Goal: Information Seeking & Learning: Learn about a topic

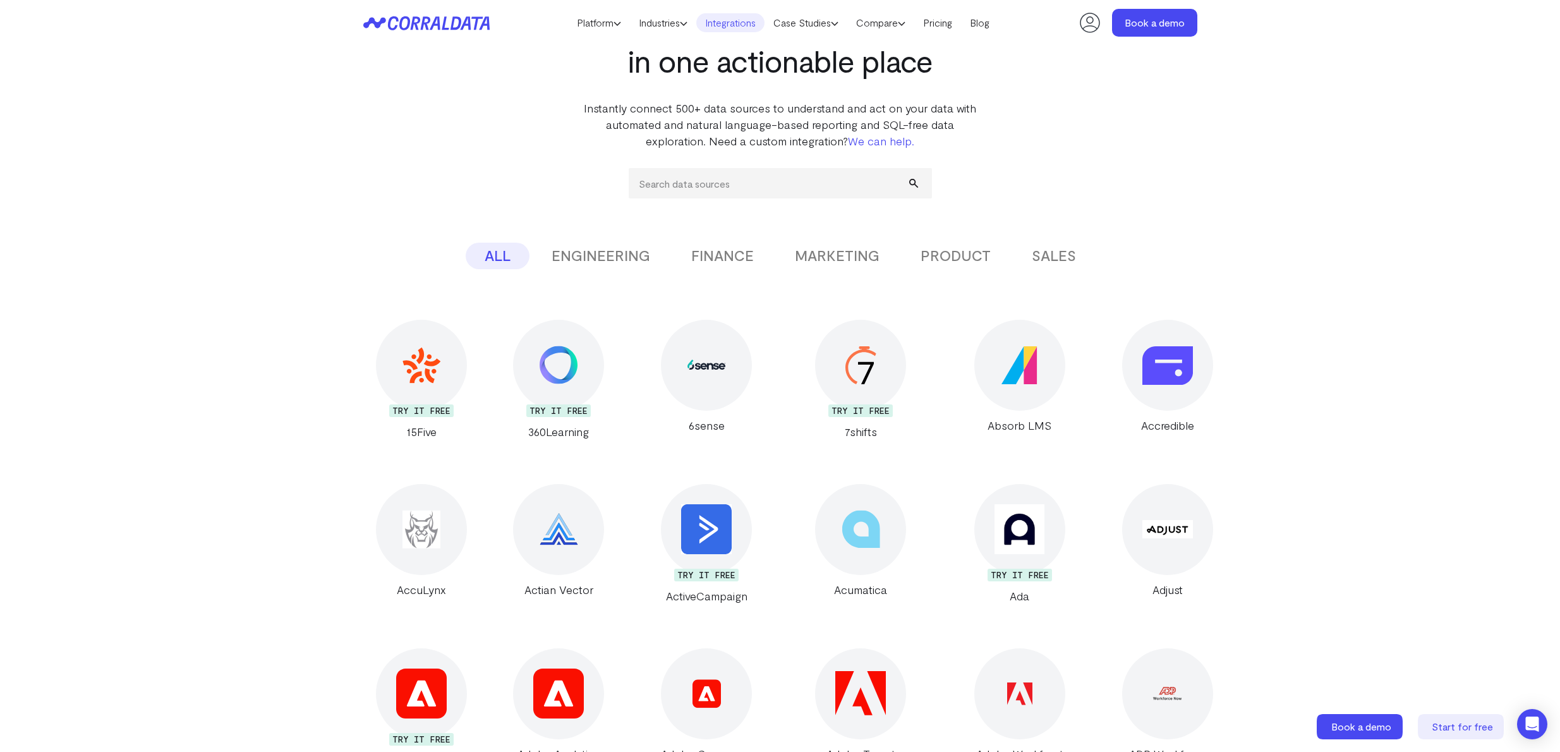
scroll to position [277, 0]
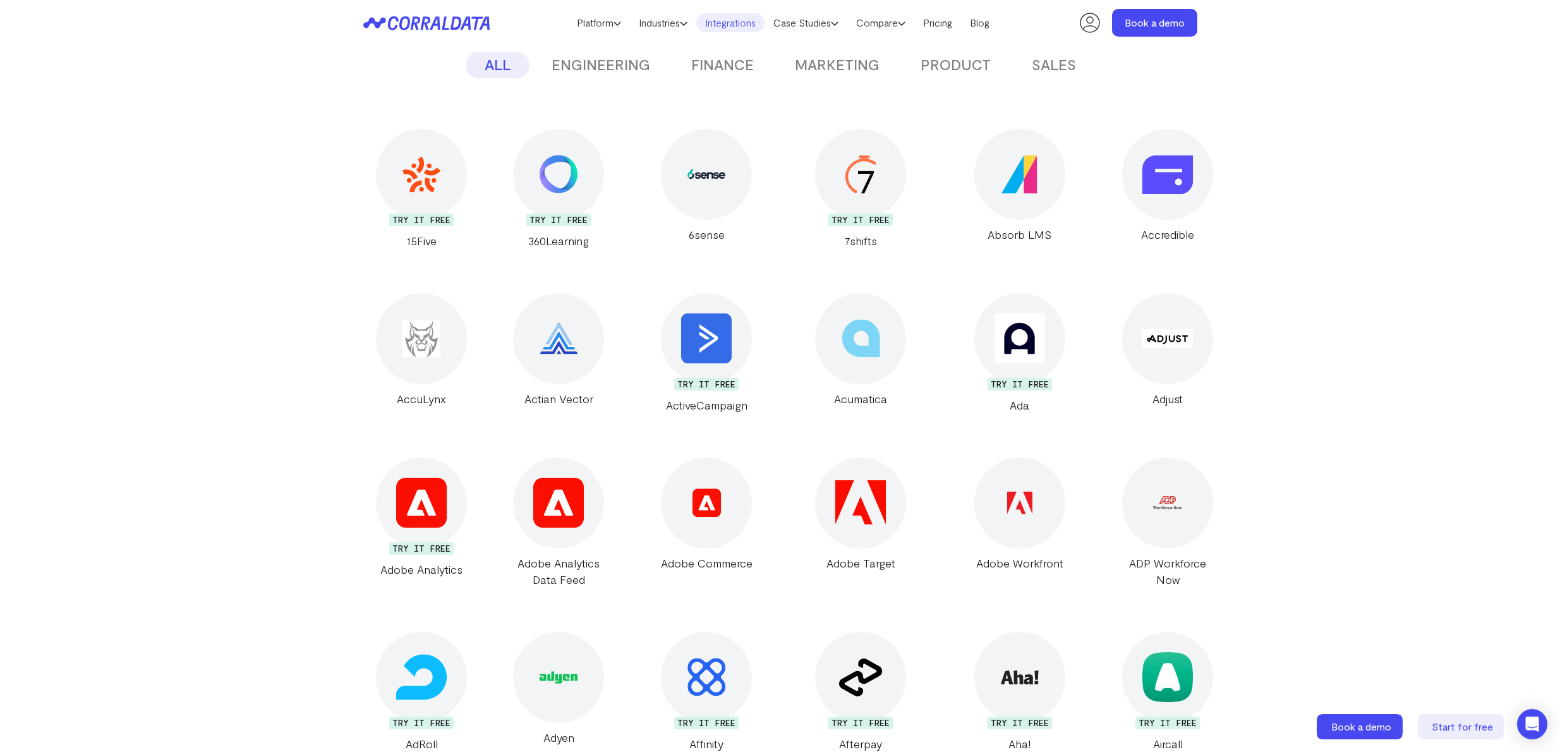
click at [994, 356] on img at bounding box center [1019, 338] width 50 height 50
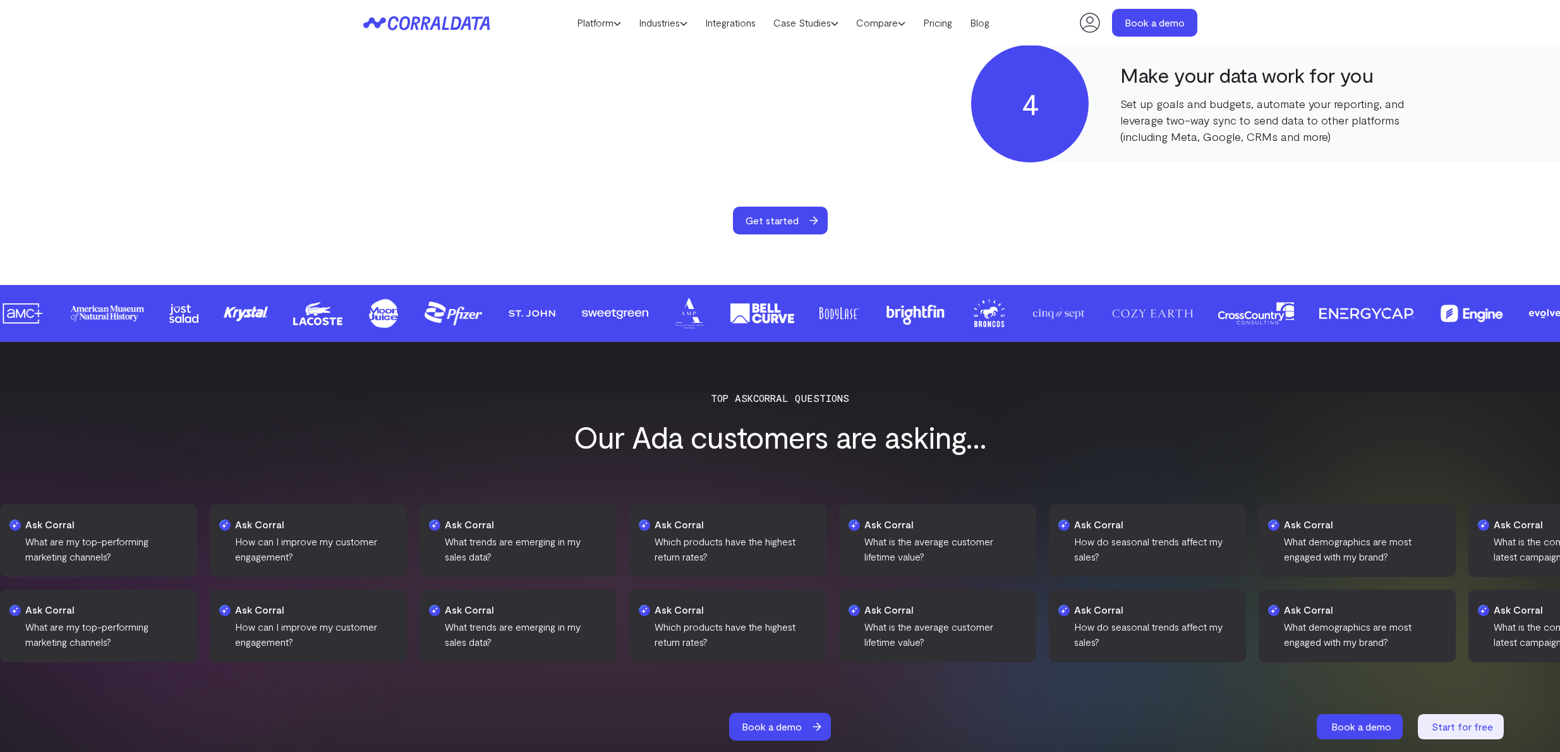
scroll to position [1030, 0]
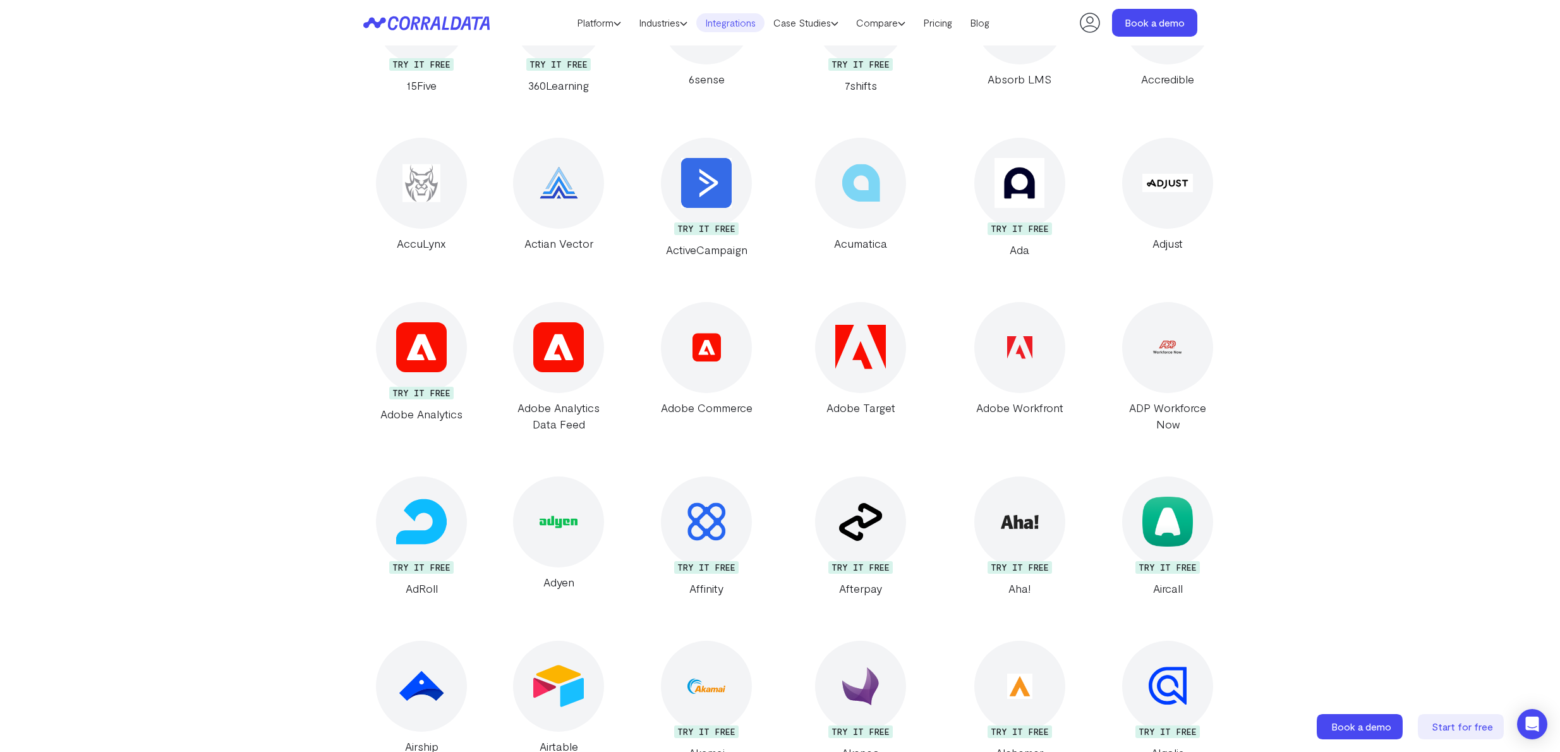
scroll to position [622, 0]
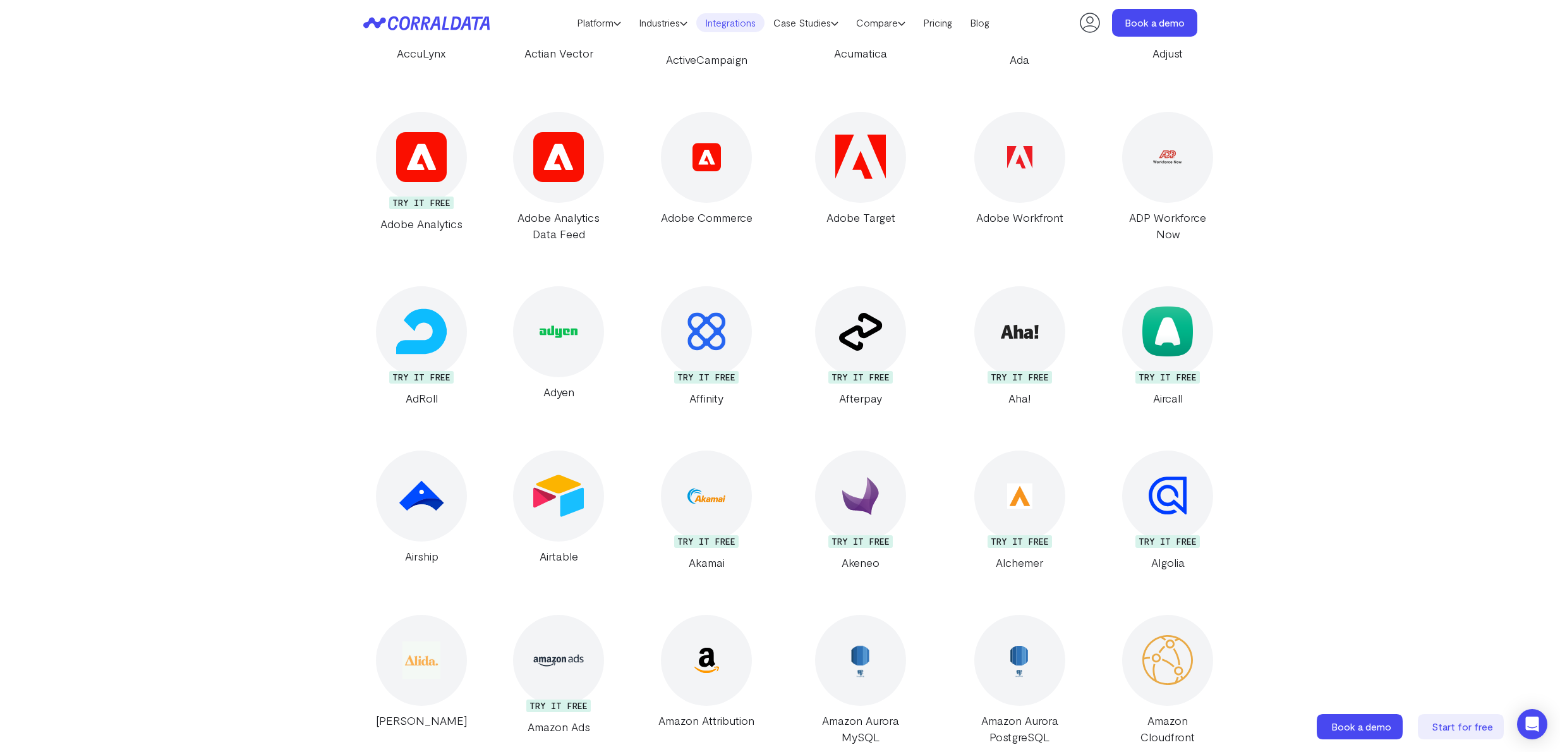
click at [566, 341] on img at bounding box center [559, 332] width 38 height 38
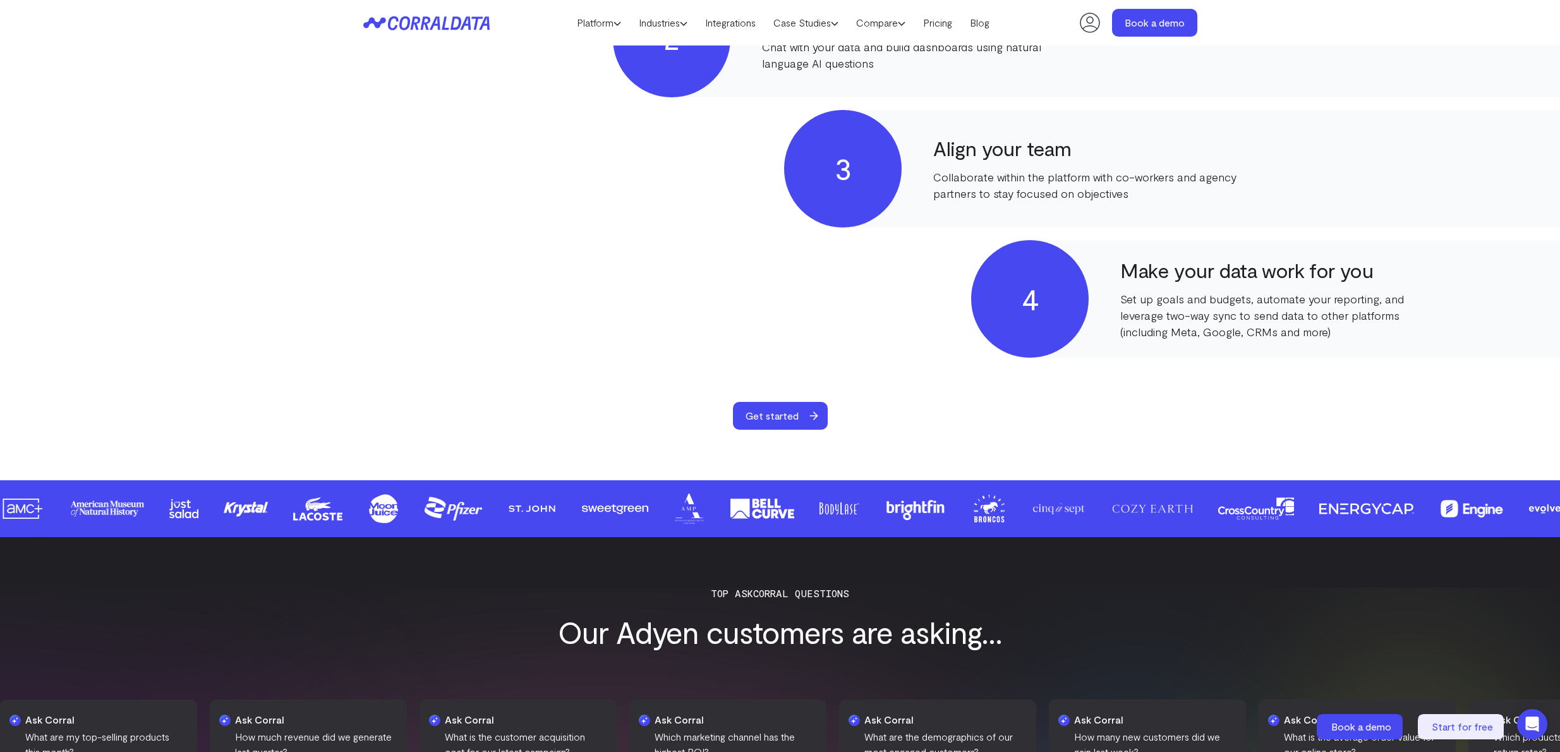
scroll to position [905, 0]
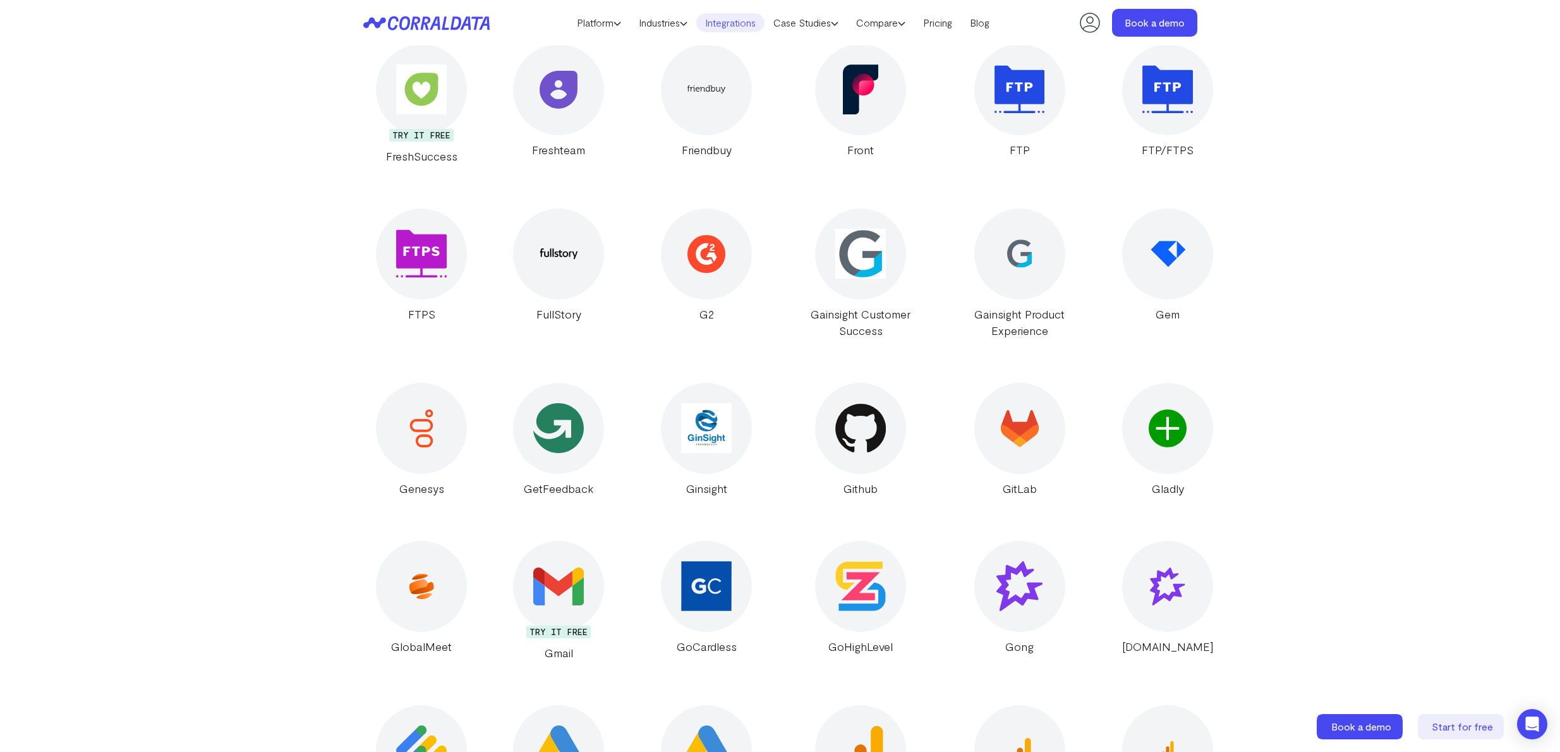
scroll to position [8000, 0]
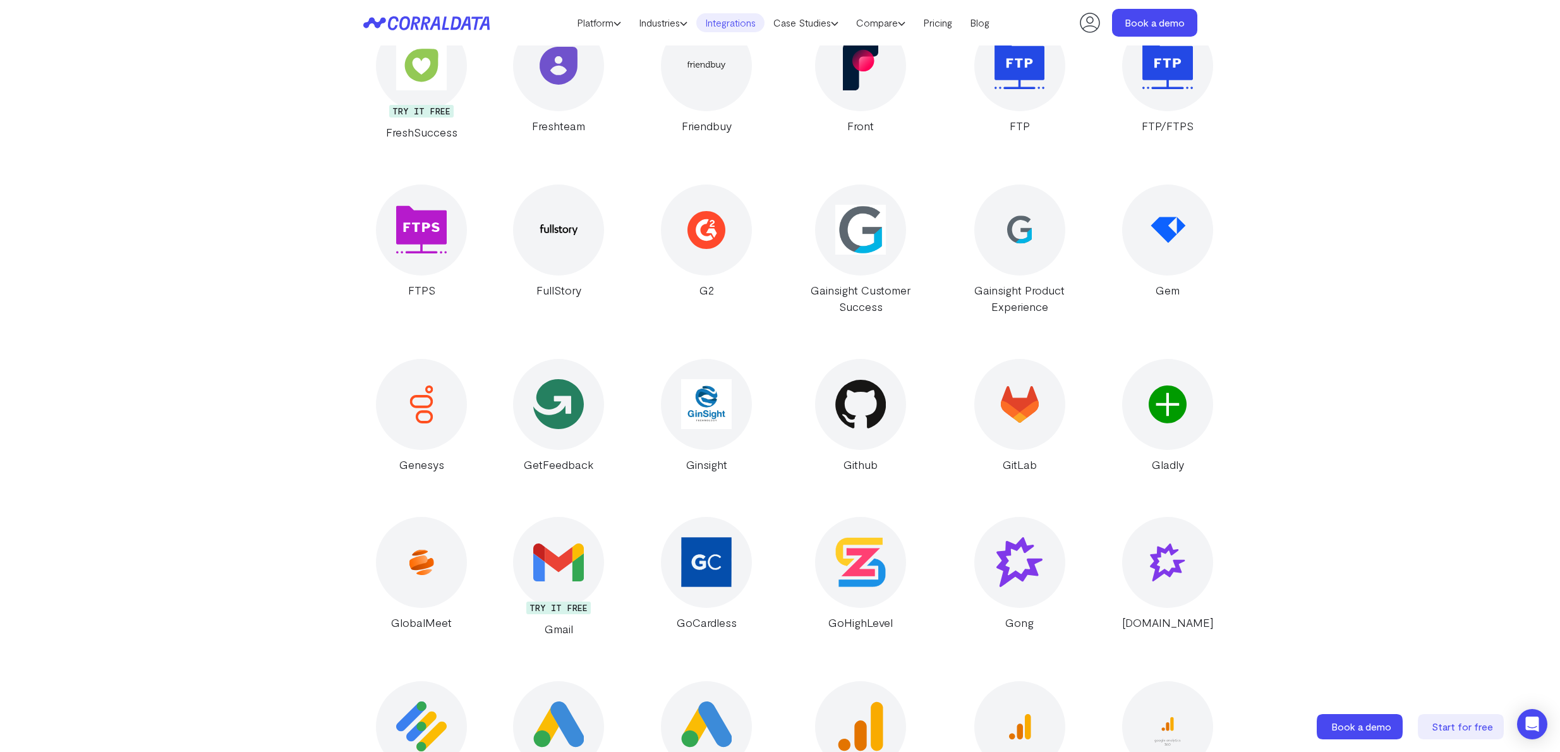
click at [579, 543] on img at bounding box center [558, 561] width 50 height 37
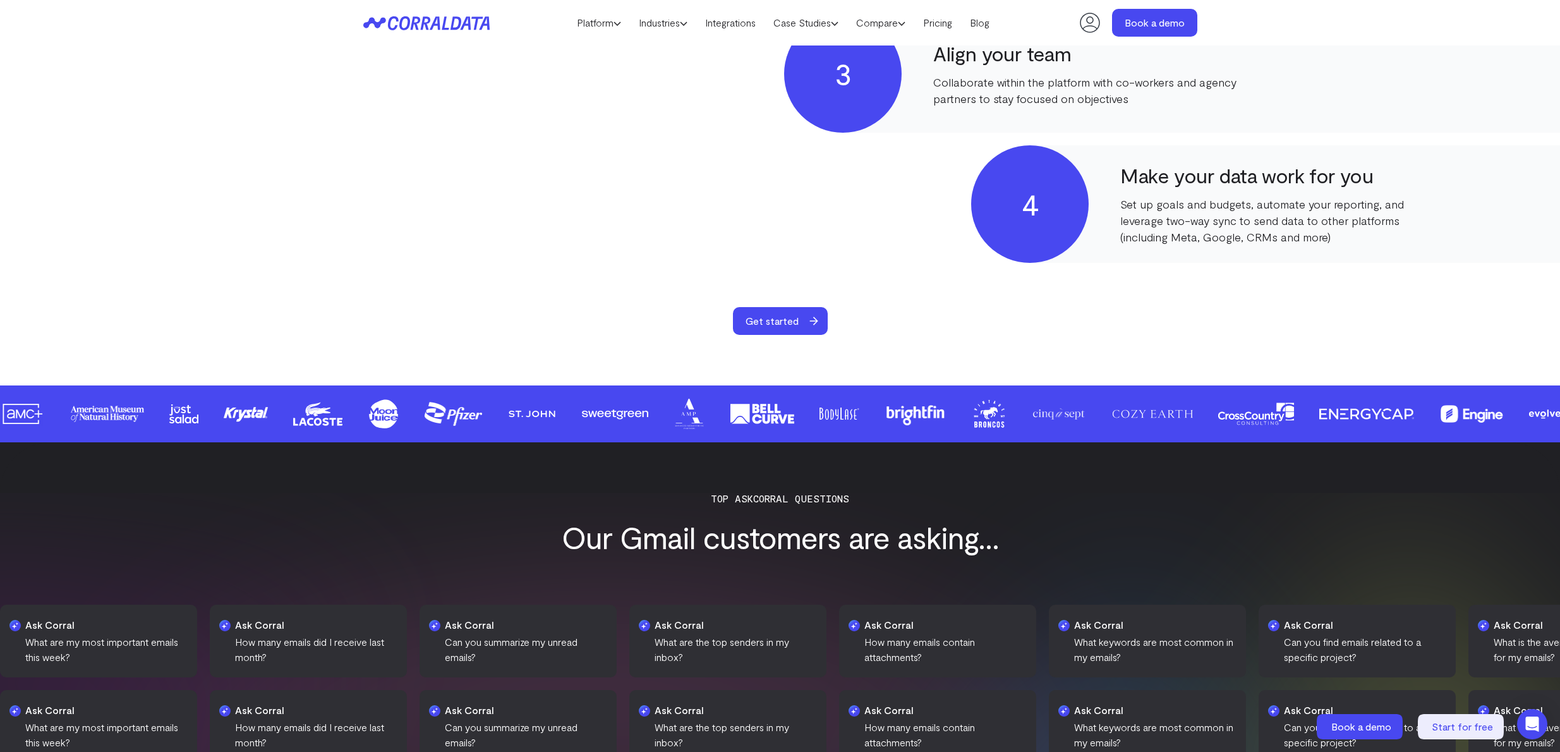
scroll to position [937, 0]
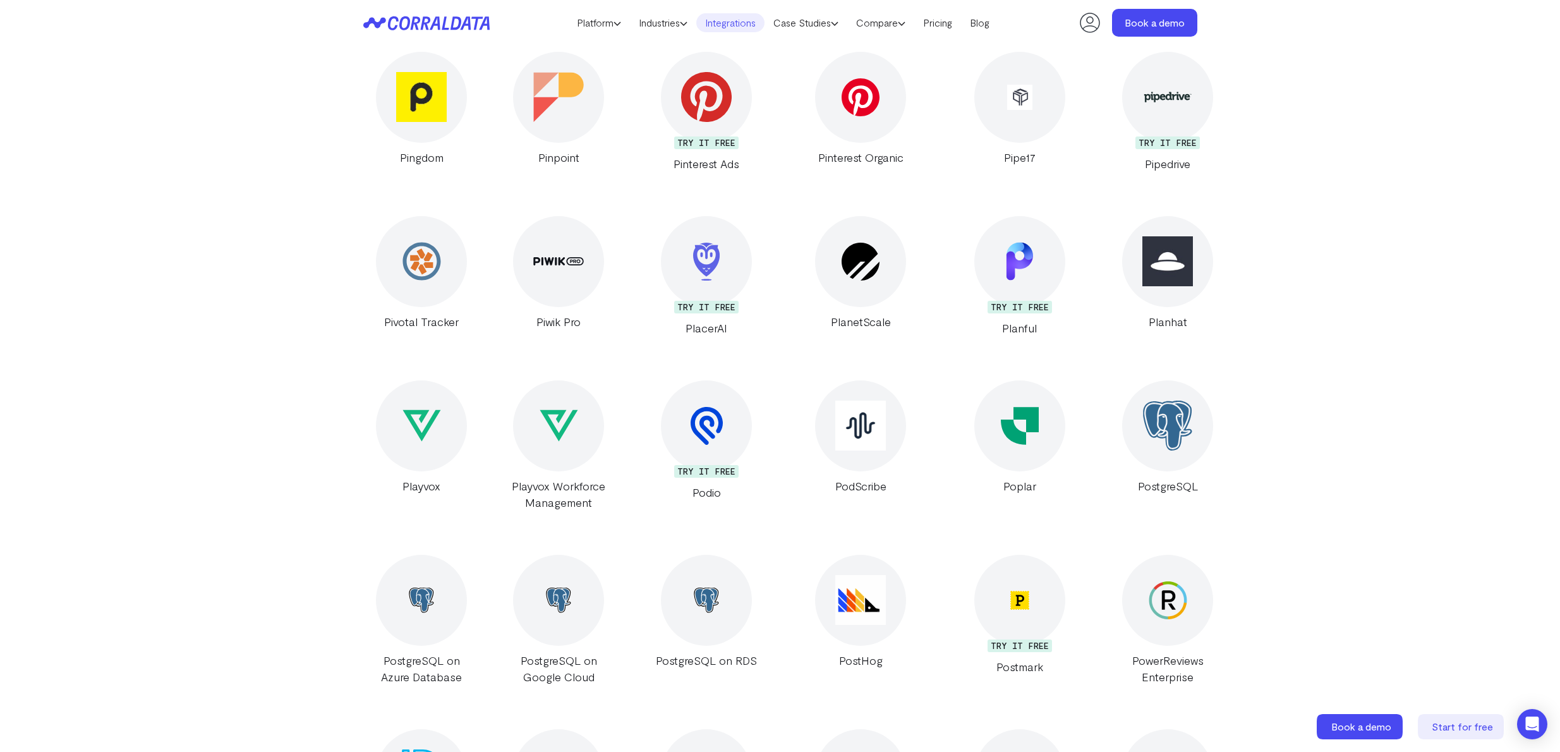
scroll to position [16205, 0]
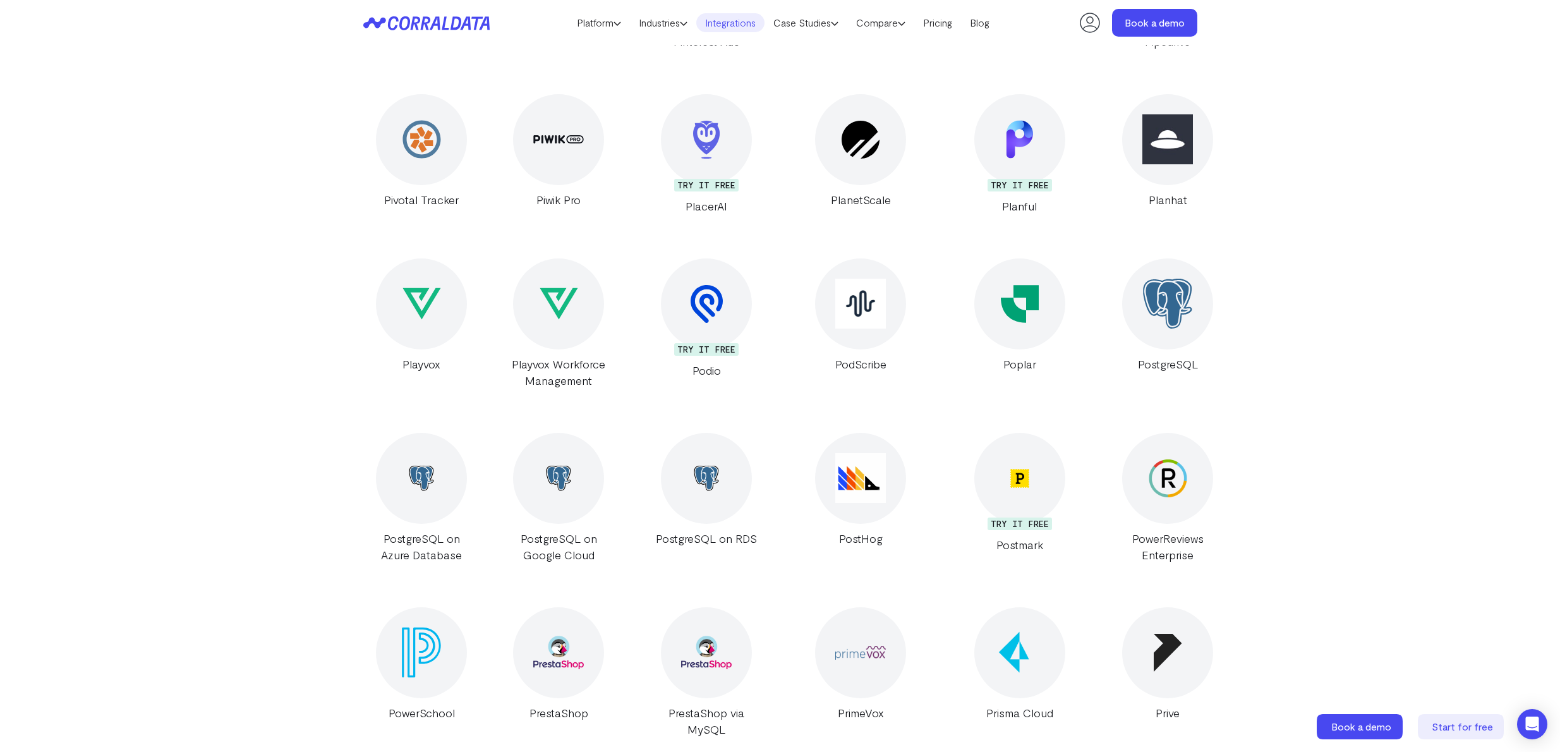
click at [1146, 279] on img at bounding box center [1167, 304] width 50 height 50
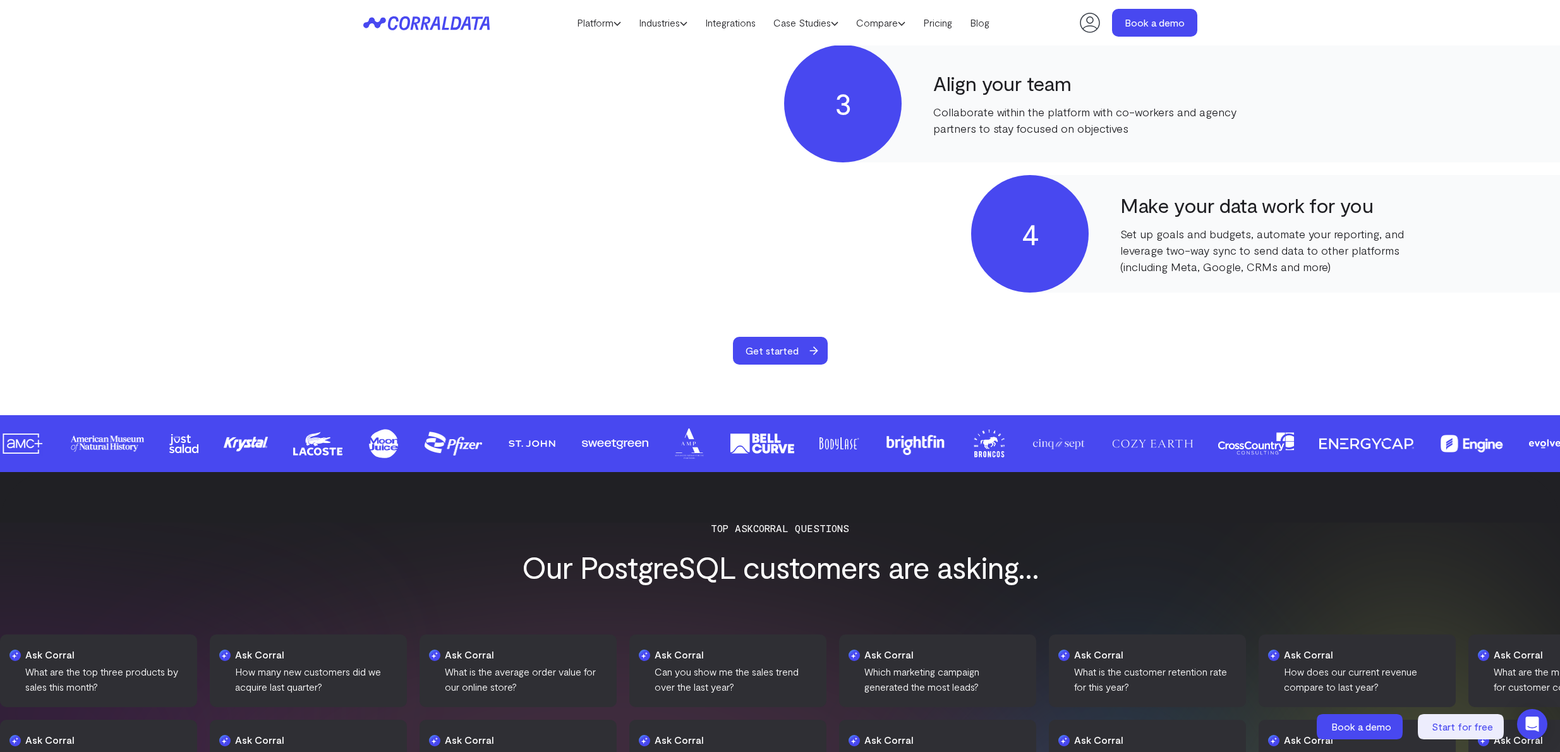
scroll to position [952, 0]
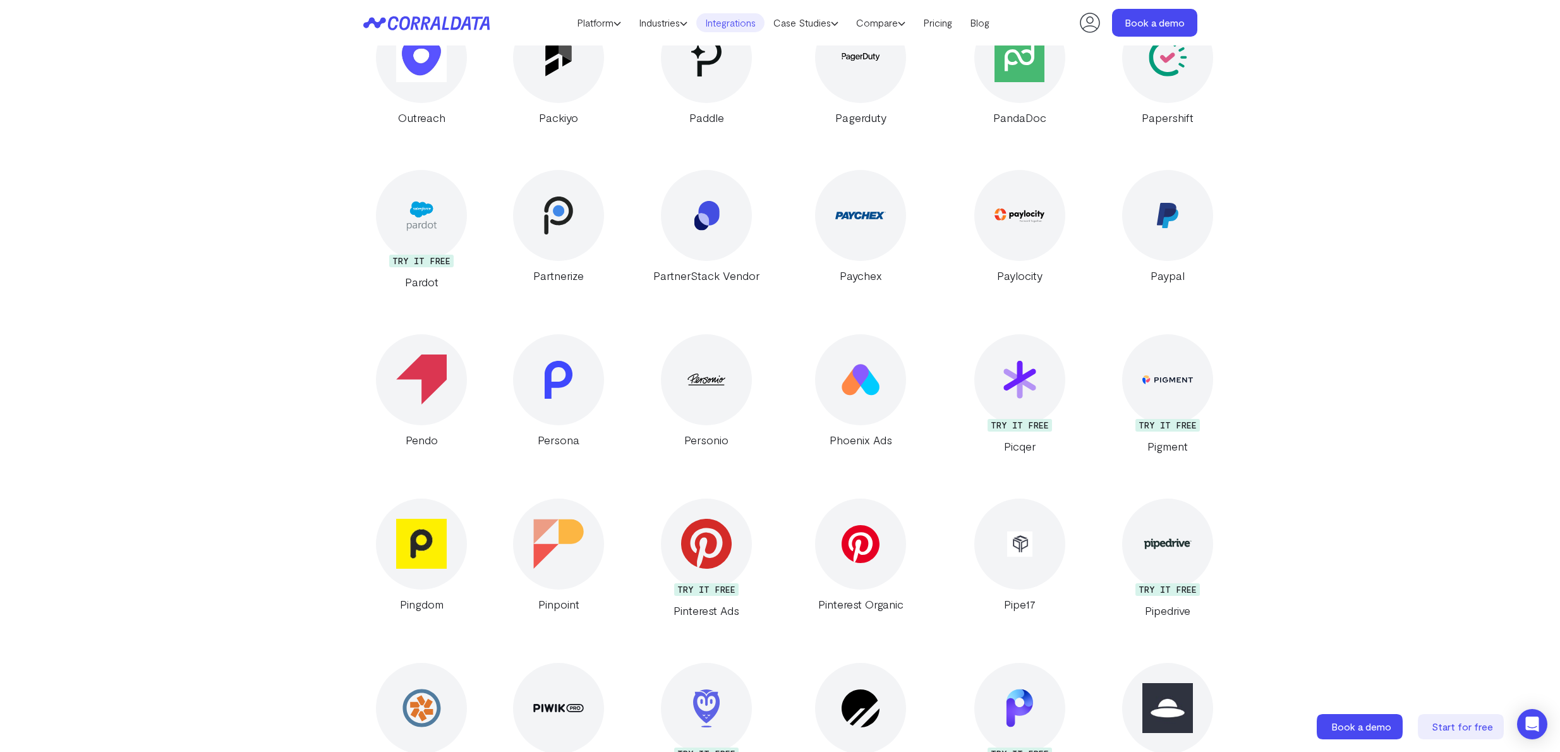
scroll to position [15673, 0]
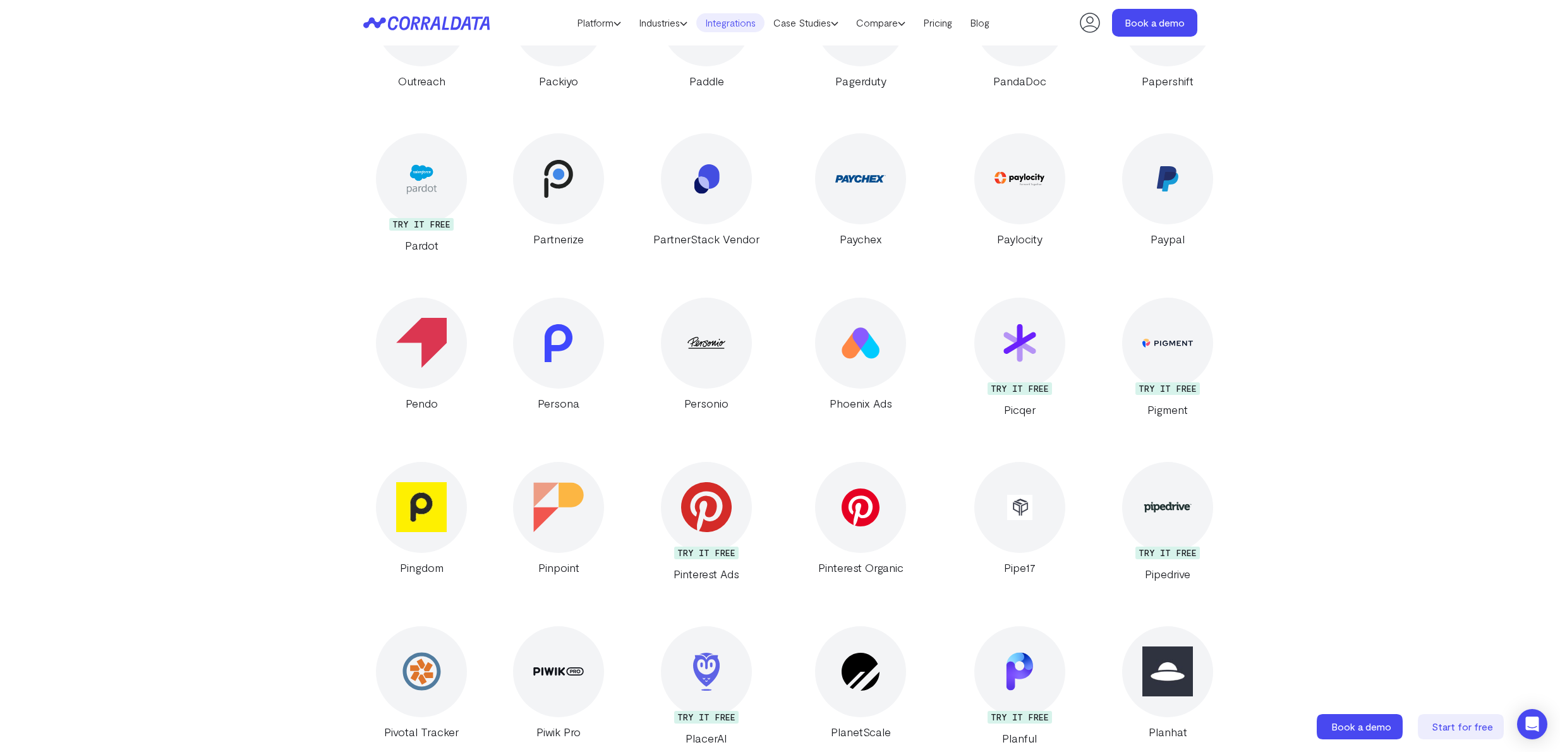
click at [1122, 462] on div at bounding box center [1167, 507] width 91 height 91
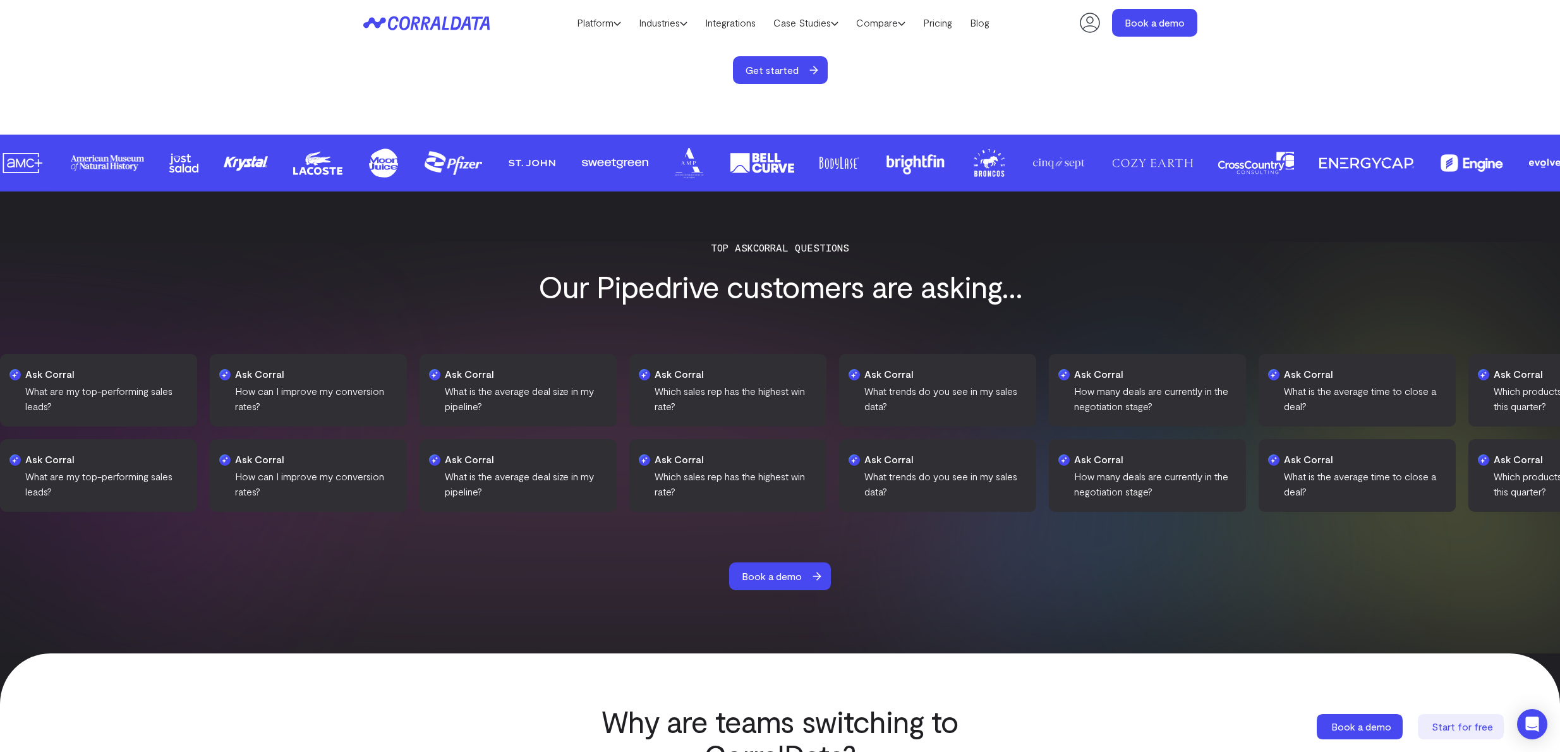
scroll to position [1200, 0]
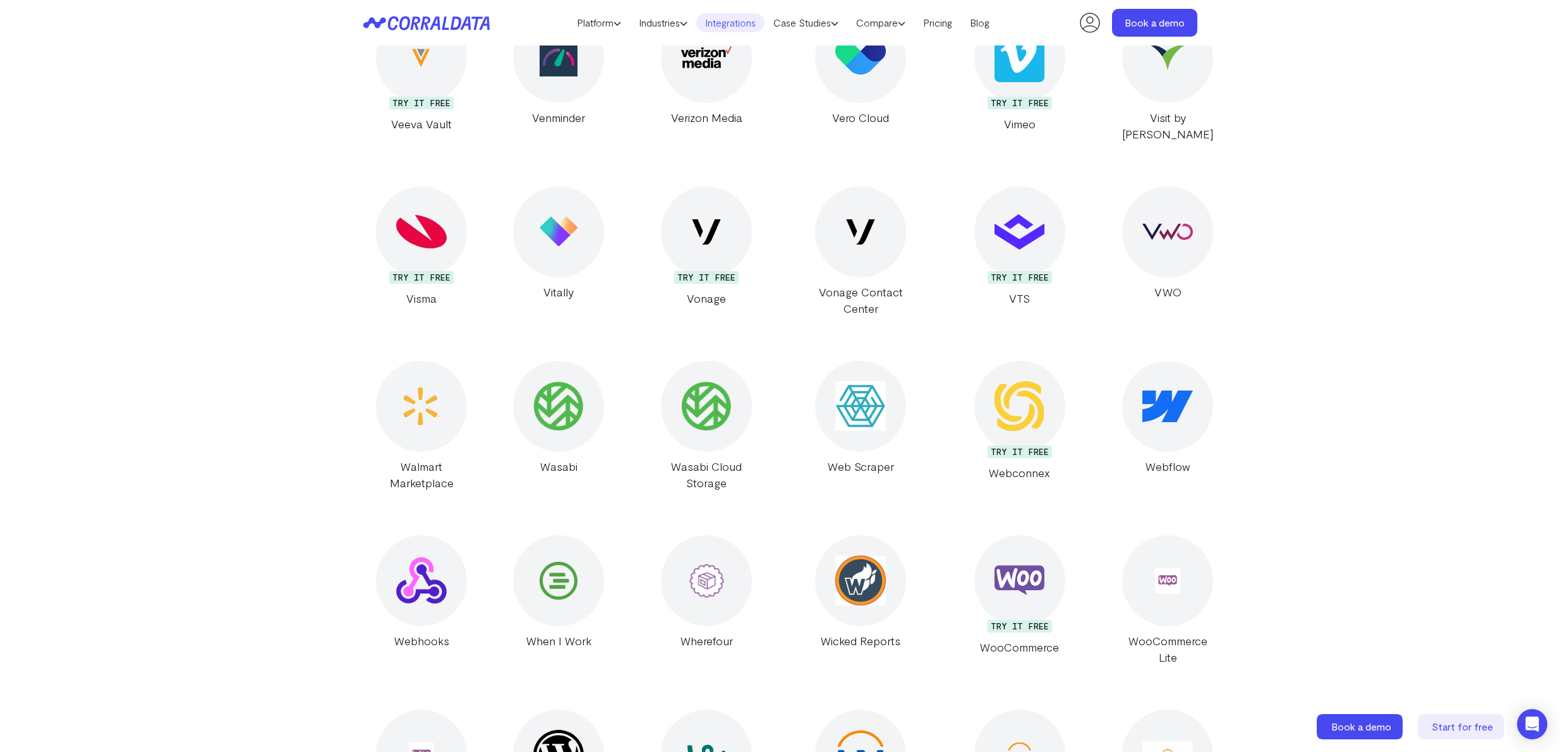
scroll to position [22541, 0]
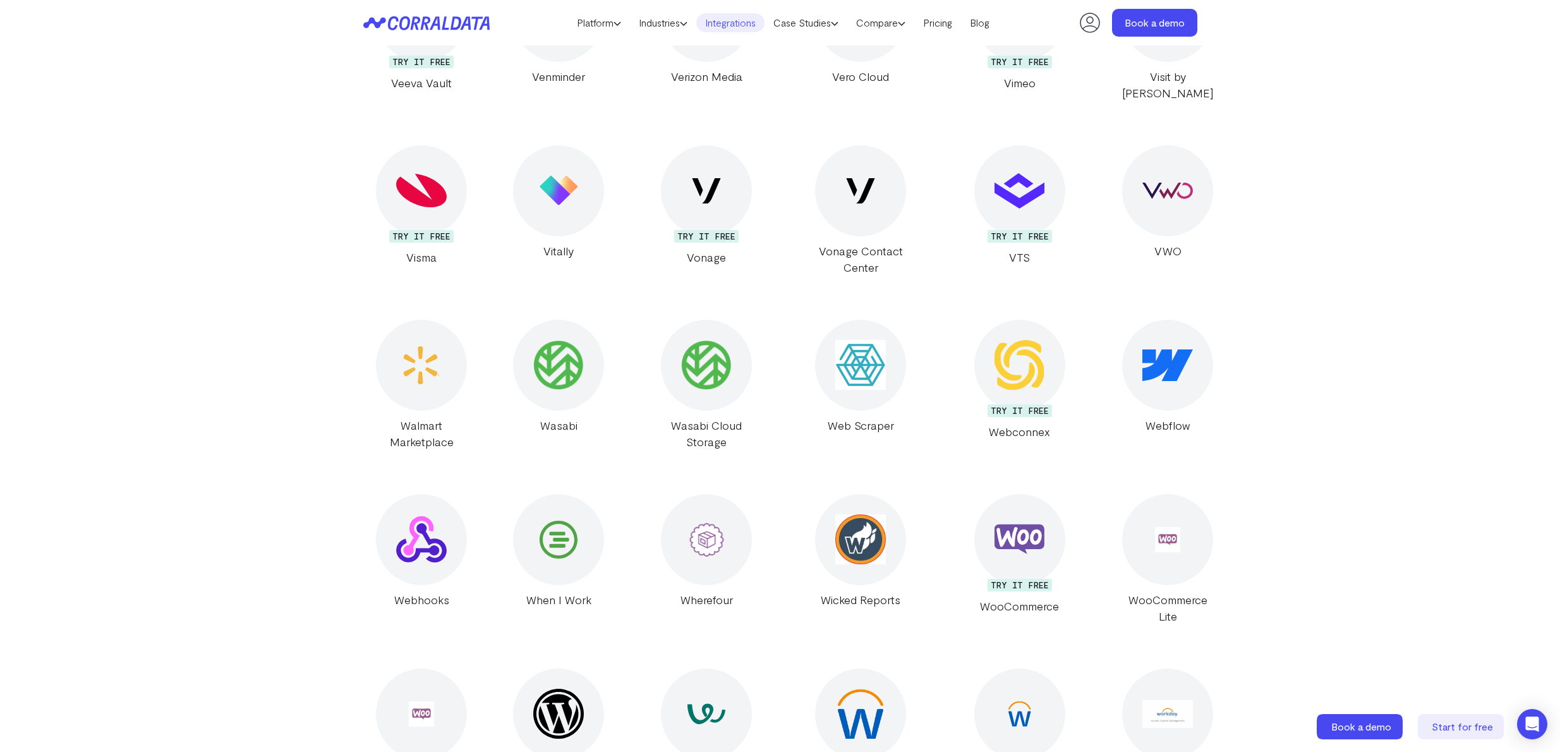
click at [416, 514] on img at bounding box center [421, 539] width 50 height 50
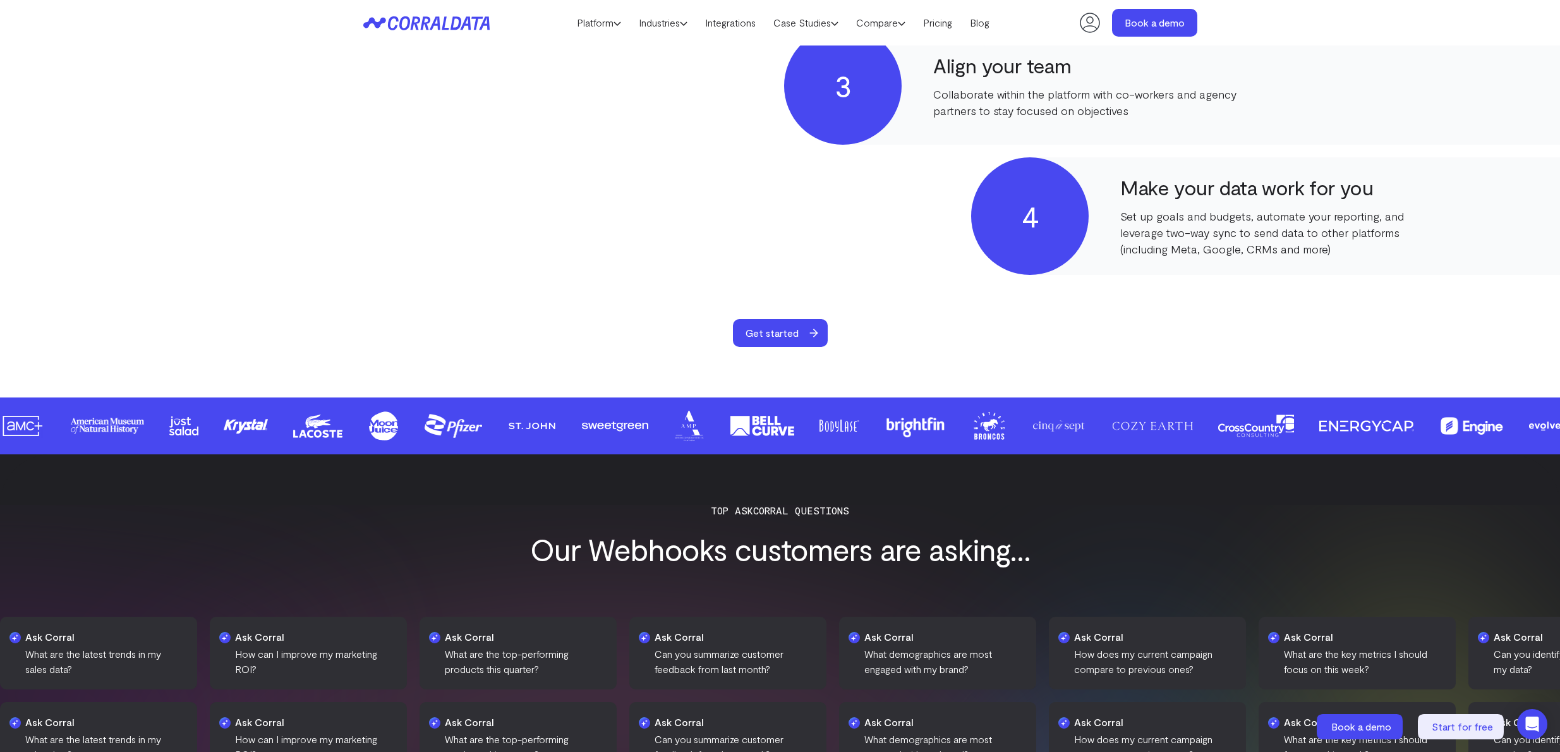
scroll to position [916, 0]
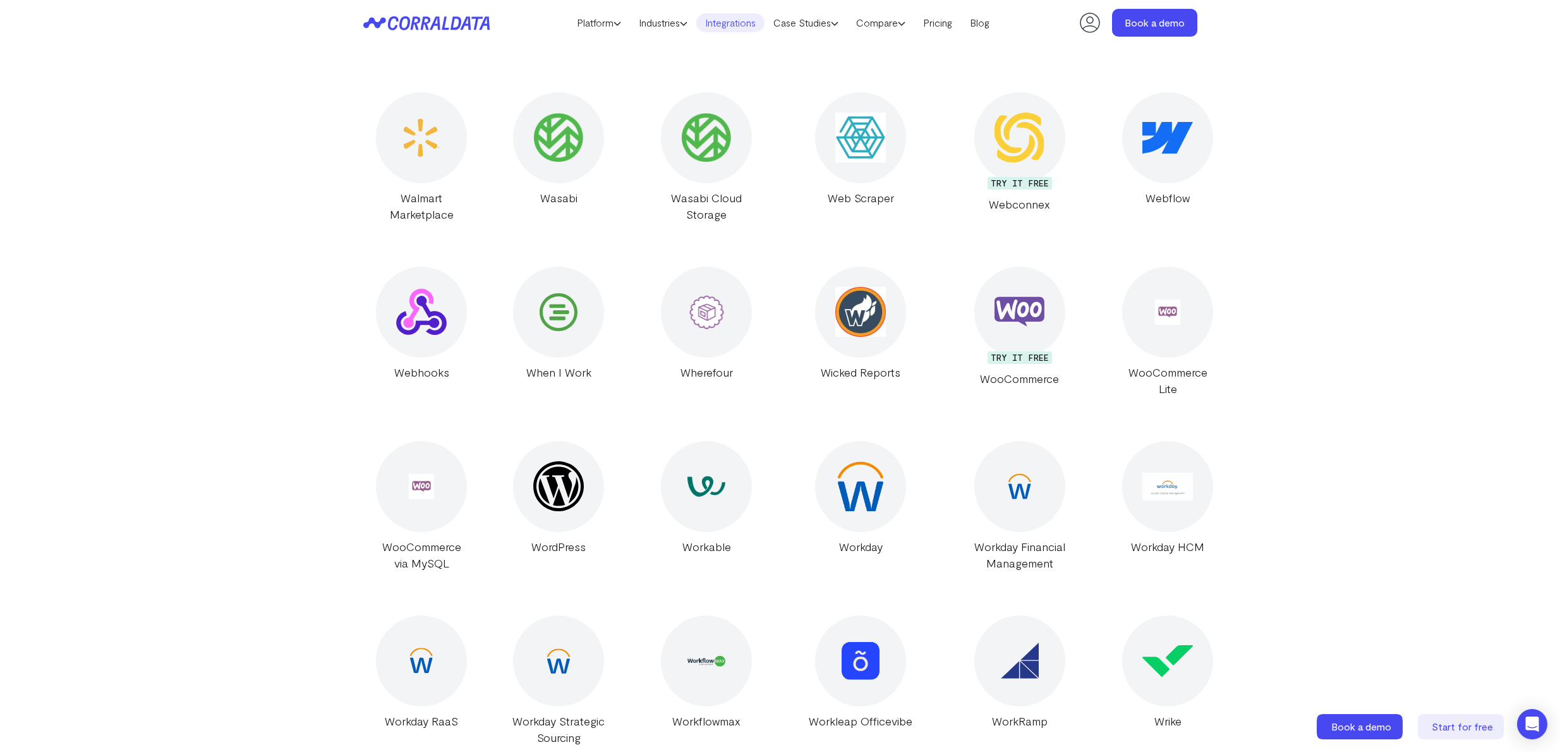
scroll to position [22801, 0]
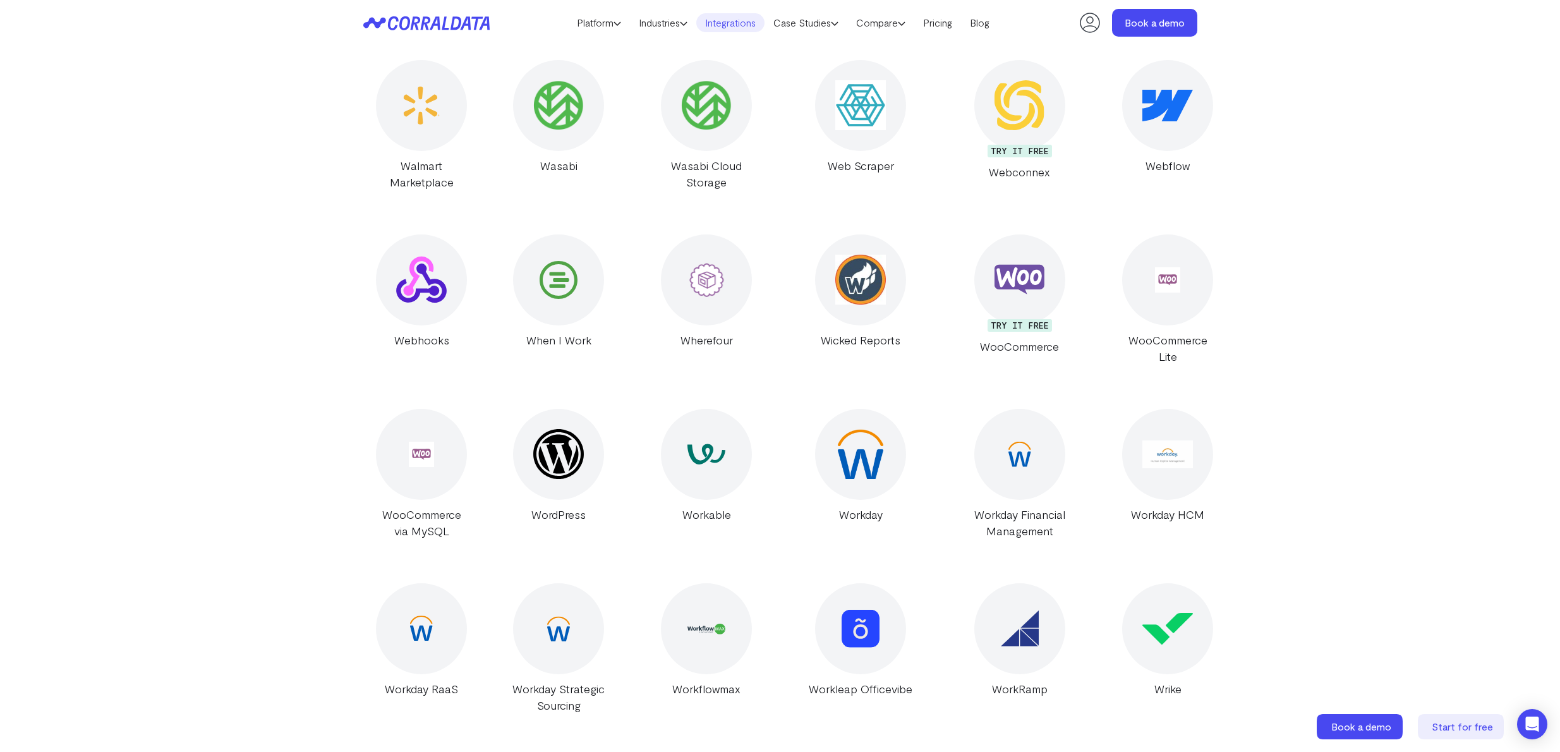
click at [548, 429] on img at bounding box center [558, 454] width 50 height 50
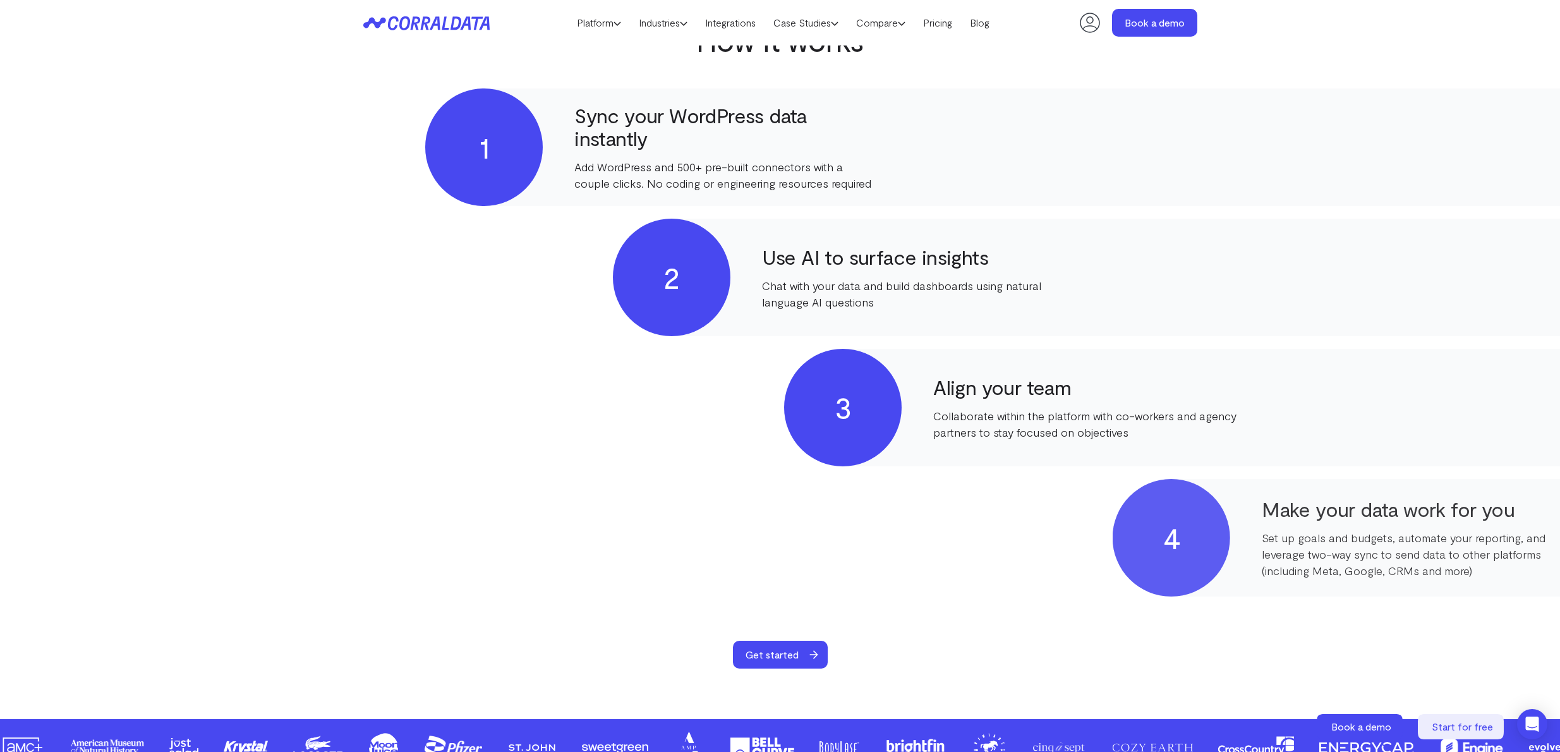
scroll to position [603, 0]
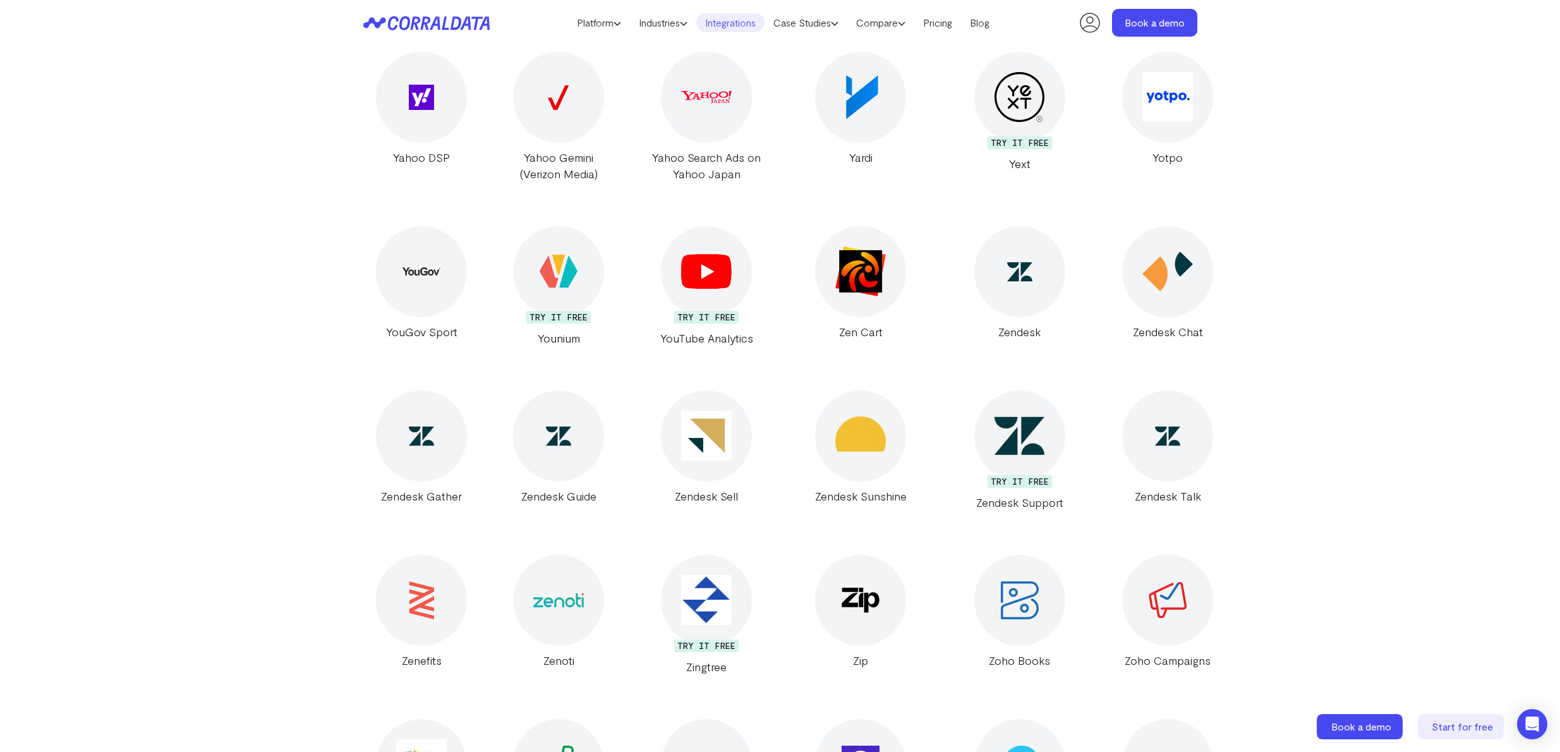
scroll to position [23448, 0]
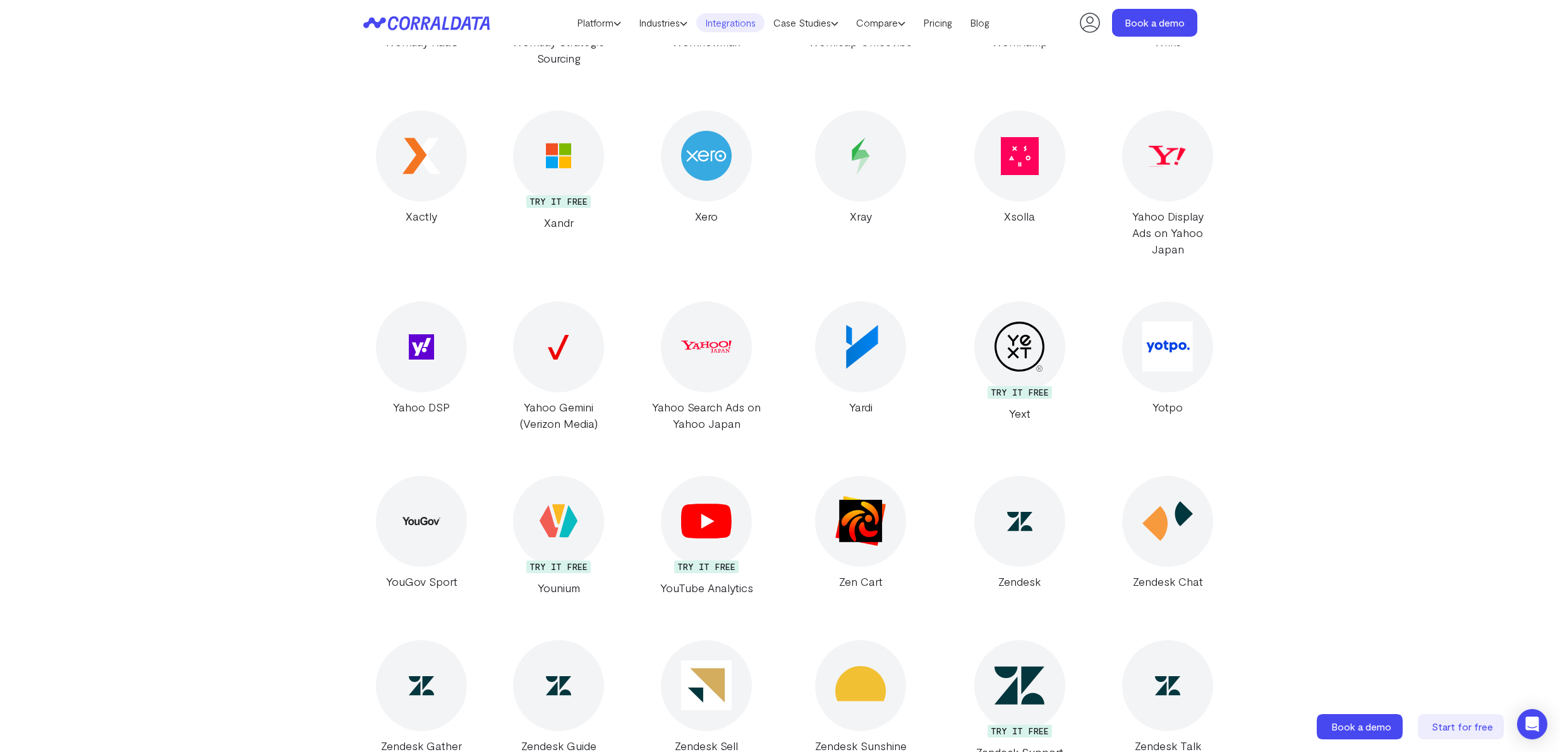
click at [994, 322] on img at bounding box center [1019, 347] width 50 height 50
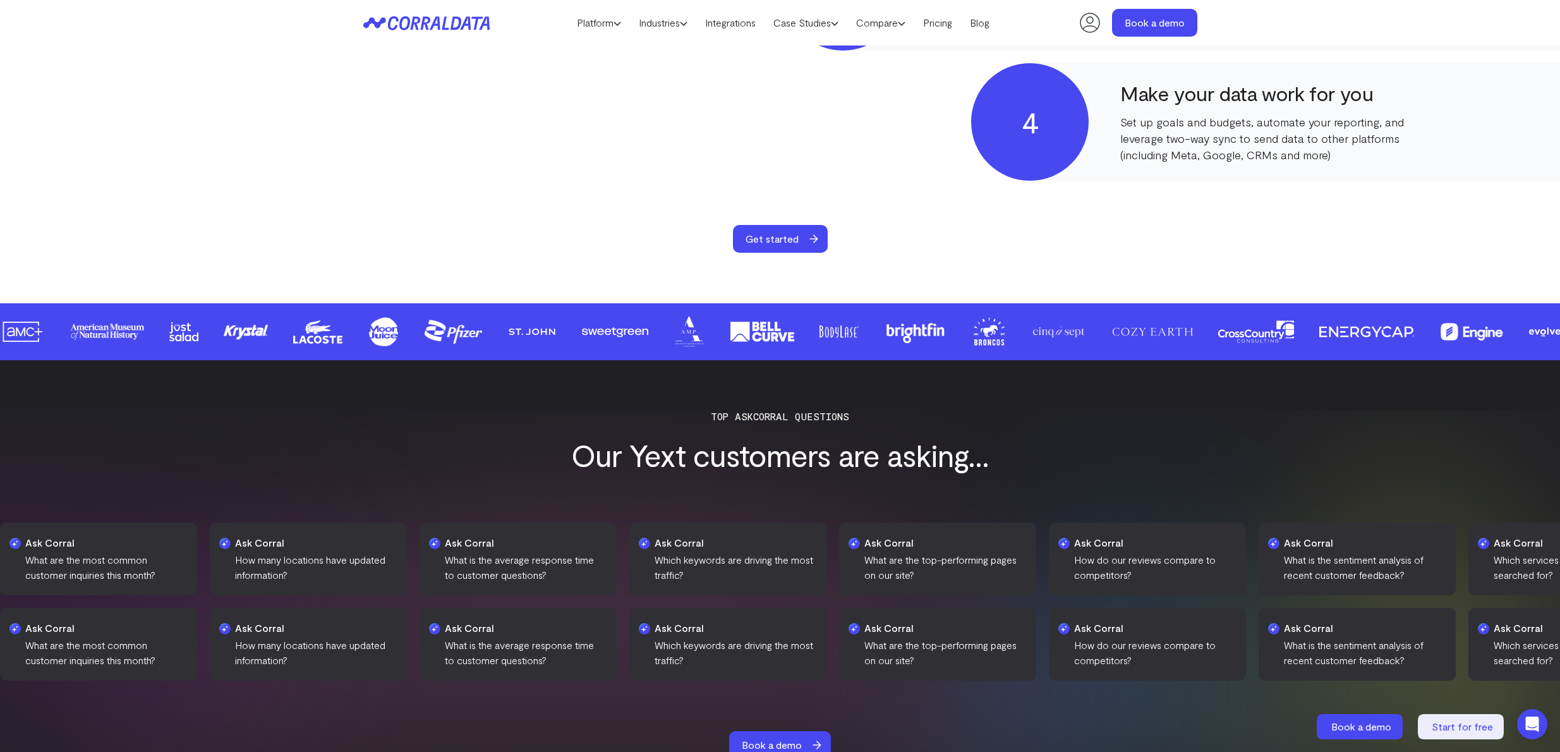
scroll to position [1444, 0]
